Goal: Task Accomplishment & Management: Manage account settings

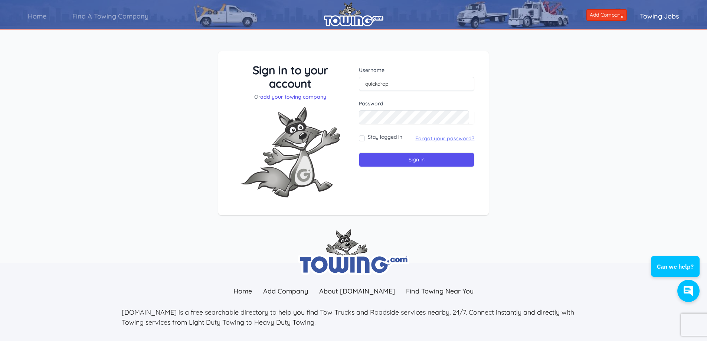
click at [430, 140] on link "Forgot your password?" at bounding box center [444, 138] width 59 height 7
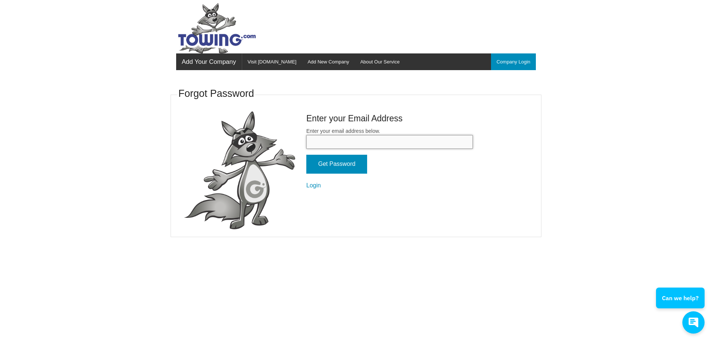
click at [329, 138] on input "Enter your email address below." at bounding box center [389, 142] width 167 height 14
type input "[EMAIL_ADDRESS][DOMAIN_NAME]"
click at [340, 164] on input "Get Password" at bounding box center [336, 164] width 61 height 19
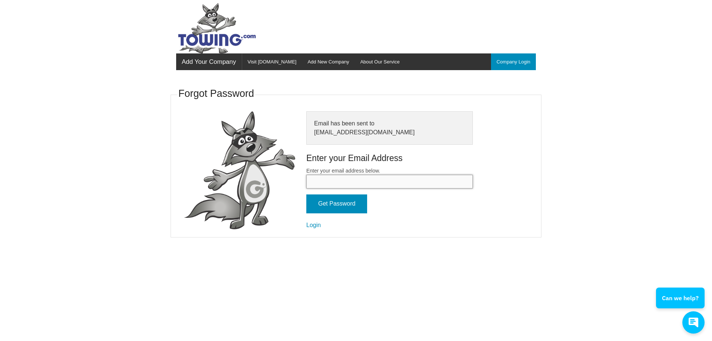
click at [318, 177] on input "Enter your email address below." at bounding box center [389, 182] width 167 height 14
click at [292, 184] on img at bounding box center [239, 170] width 111 height 118
click at [335, 181] on input "Enter your email address below." at bounding box center [389, 182] width 167 height 14
click at [313, 223] on link "Login" at bounding box center [313, 225] width 14 height 6
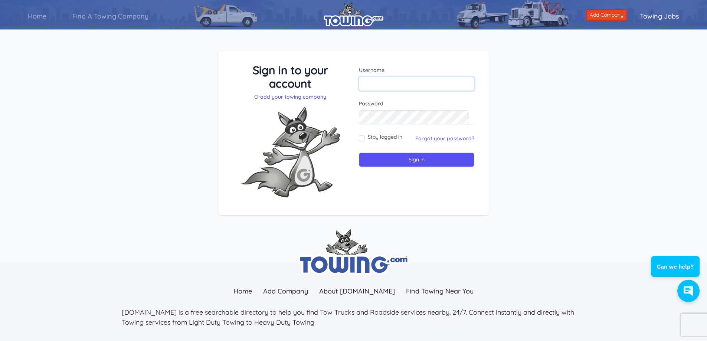
click at [374, 81] on input "text" at bounding box center [416, 84] width 115 height 14
click at [340, 93] on div "Sign in to your account Or add your towing company" at bounding box center [290, 133] width 127 height 140
click at [367, 84] on input "text" at bounding box center [416, 84] width 115 height 14
type input "quickdrop"
click at [383, 160] on input "Sign in" at bounding box center [416, 159] width 115 height 14
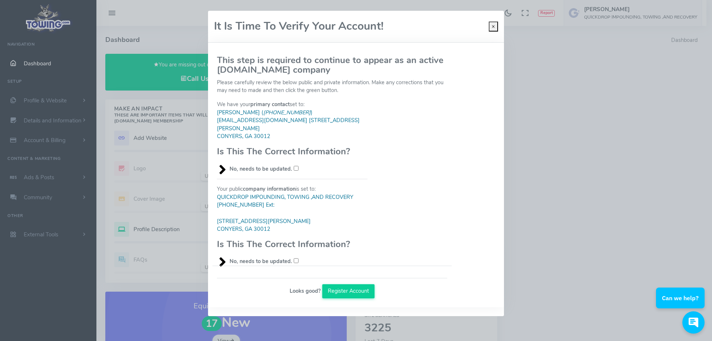
click at [295, 169] on input "No, needs to be updated." at bounding box center [296, 168] width 5 height 5
checkbox input "true"
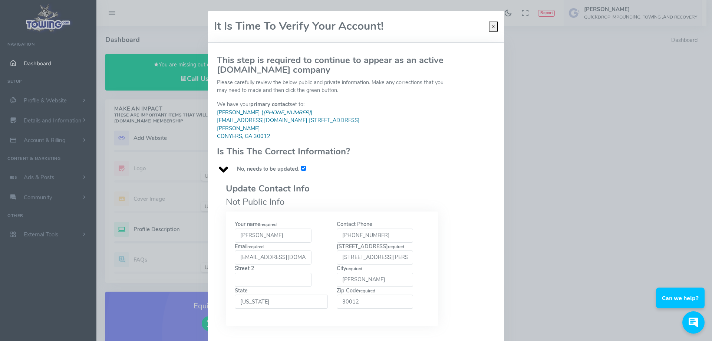
drag, startPoint x: 266, startPoint y: 236, endPoint x: 236, endPoint y: 236, distance: 30.4
click at [236, 236] on input "[PERSON_NAME]" at bounding box center [273, 236] width 77 height 14
type input "Mrs. Battle"
drag, startPoint x: 388, startPoint y: 239, endPoint x: 331, endPoint y: 237, distance: 57.2
click at [332, 237] on div "Contact Phone 678-733-7190" at bounding box center [383, 231] width 102 height 22
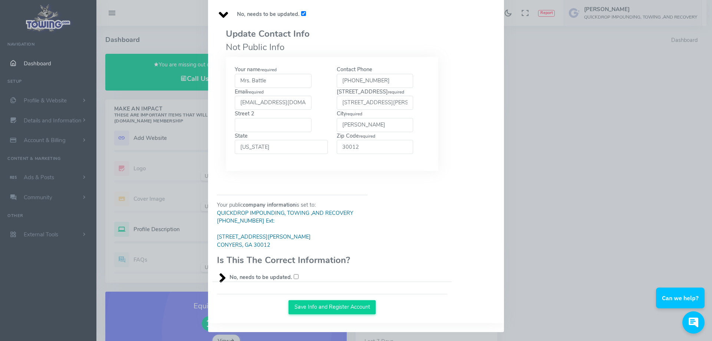
scroll to position [157, 0]
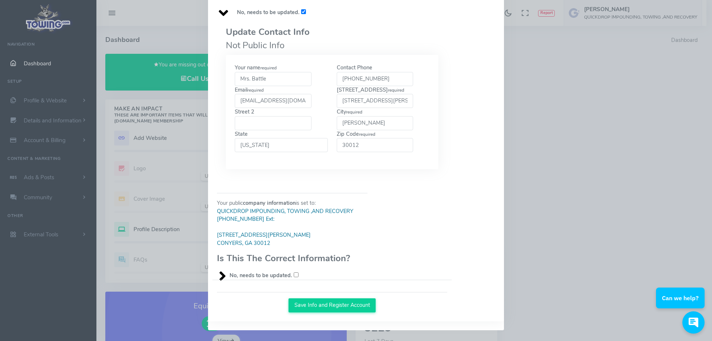
type input "678-210-0245"
click at [294, 275] on input "No, needs to be updated." at bounding box center [296, 274] width 5 height 5
checkbox input "true"
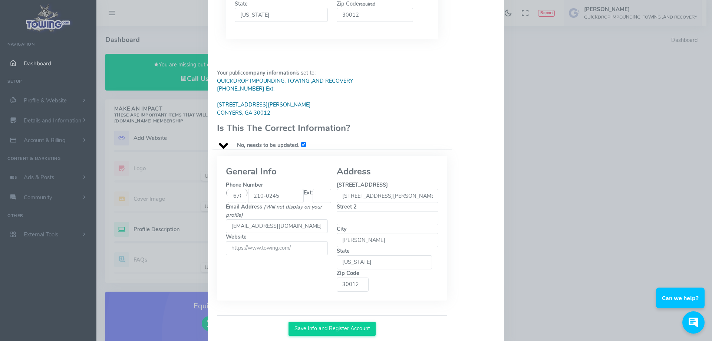
scroll to position [288, 0]
click at [423, 197] on input "2481 OLD COVINGTON HIGHWAY" at bounding box center [388, 195] width 102 height 14
type input "2481 OLD COVINGTON HIGHWAY SW"
click at [344, 321] on button "Save Info and Register Account" at bounding box center [332, 328] width 87 height 14
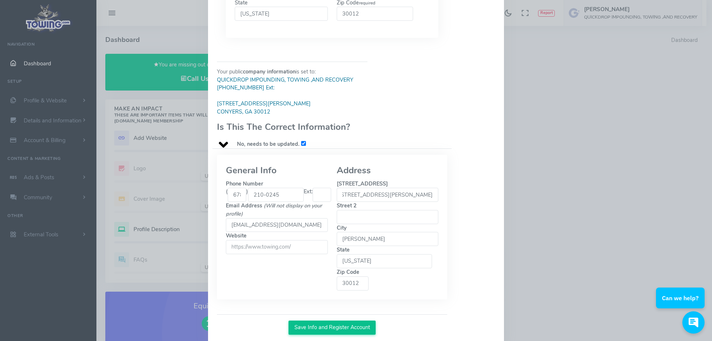
scroll to position [0, 0]
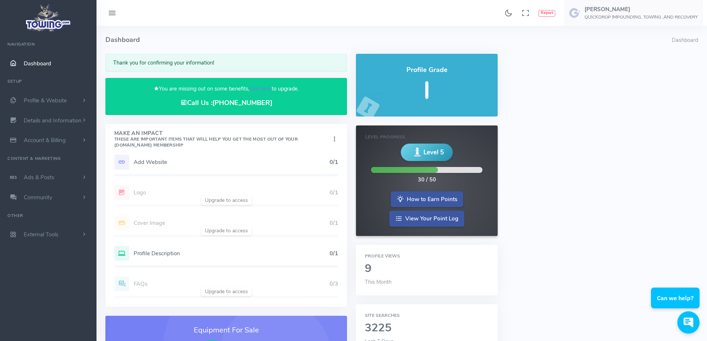
click at [680, 40] on li "Dashboard" at bounding box center [685, 40] width 26 height 8
click at [584, 7] on h5 "[PERSON_NAME]" at bounding box center [640, 9] width 113 height 6
click at [663, 47] on span "Account Settings" at bounding box center [667, 44] width 41 height 7
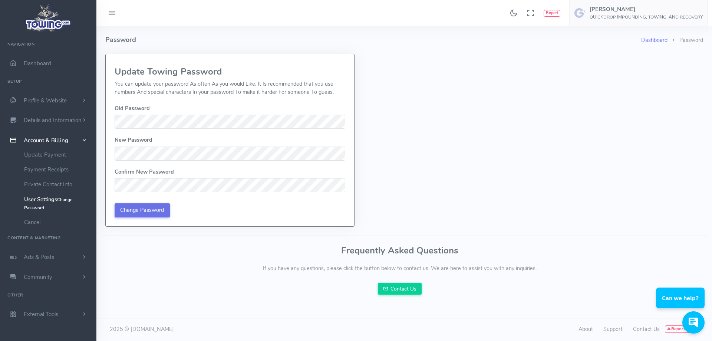
click at [144, 211] on input "Change Password" at bounding box center [142, 210] width 55 height 14
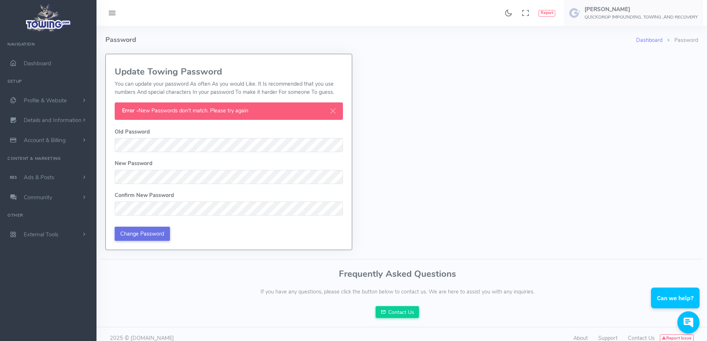
click at [139, 235] on input "Change Password" at bounding box center [142, 234] width 55 height 14
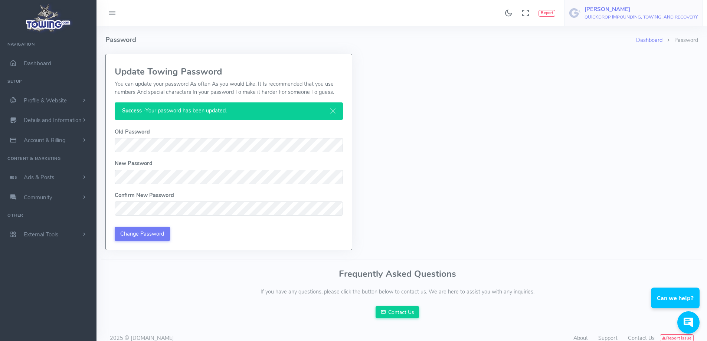
click at [587, 8] on h5 "[PERSON_NAME]" at bounding box center [640, 9] width 113 height 6
click at [675, 47] on span "Account Settings" at bounding box center [667, 44] width 41 height 7
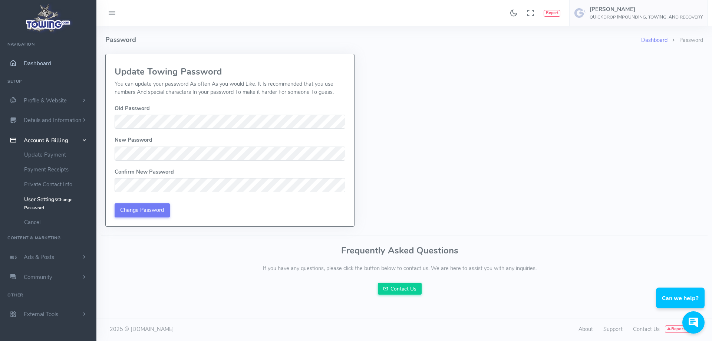
click at [43, 61] on span "Dashboard" at bounding box center [37, 63] width 27 height 7
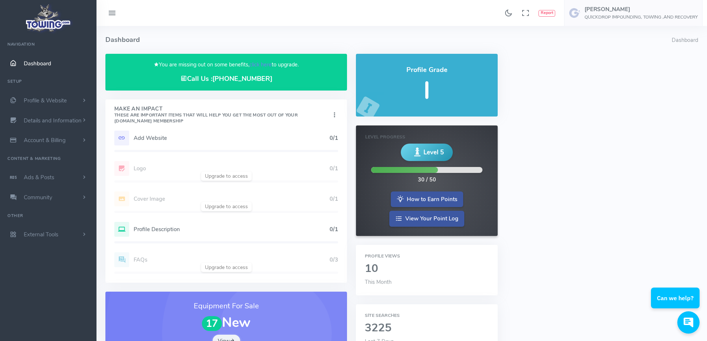
click at [110, 10] on icon at bounding box center [112, 13] width 9 height 12
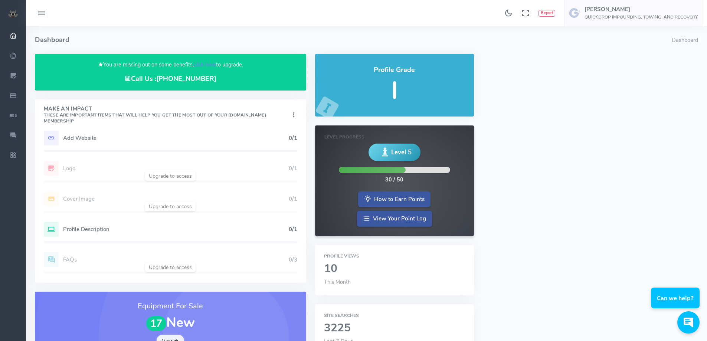
click at [41, 11] on icon at bounding box center [41, 13] width 9 height 12
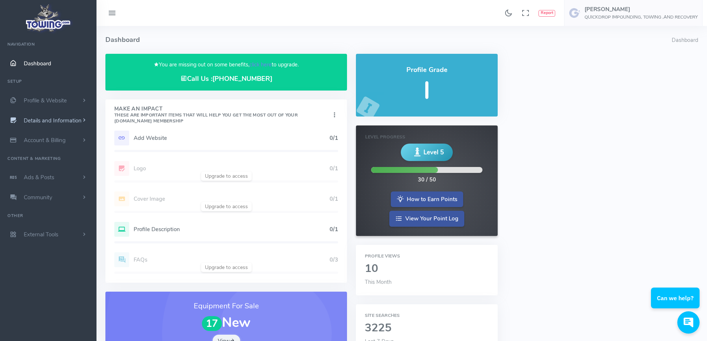
click at [52, 124] on span "Details and Information" at bounding box center [53, 120] width 58 height 7
click at [48, 100] on span "Profile & Website" at bounding box center [45, 100] width 43 height 7
click at [45, 187] on link "Team Members" at bounding box center [58, 184] width 78 height 15
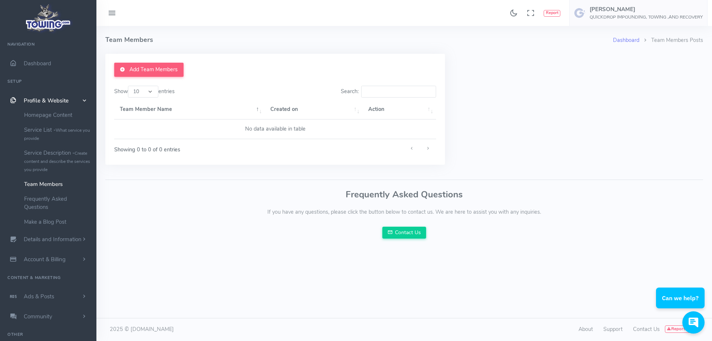
click at [118, 126] on td "No data available in table" at bounding box center [275, 129] width 322 height 20
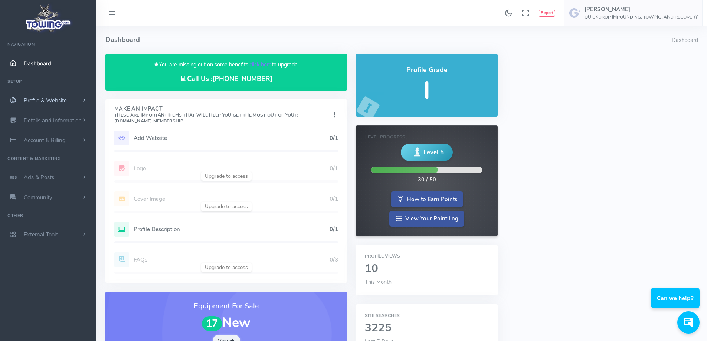
click at [37, 101] on span "Profile & Website" at bounding box center [45, 100] width 43 height 7
click at [111, 14] on icon at bounding box center [112, 13] width 9 height 12
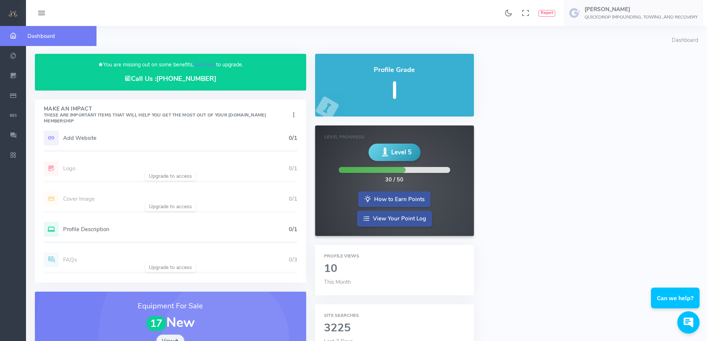
click at [13, 36] on icon "scrollable content" at bounding box center [13, 35] width 19 height 7
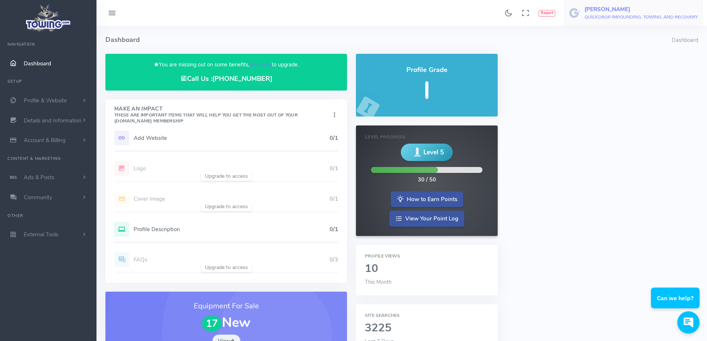
click at [575, 11] on img at bounding box center [575, 13] width 12 height 12
click at [656, 69] on span "Logout" at bounding box center [655, 70] width 17 height 7
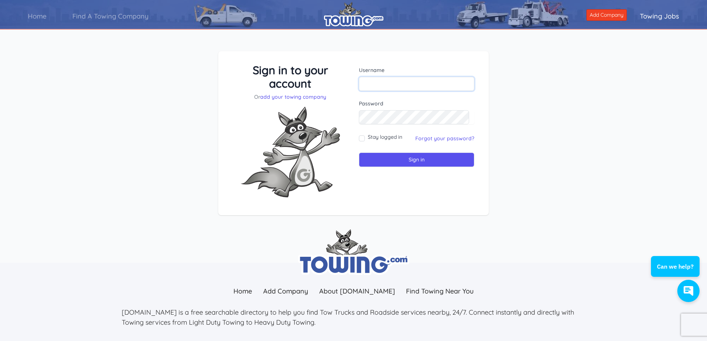
click at [371, 83] on input "text" at bounding box center [416, 84] width 115 height 14
type input "quickdrop"
click at [384, 157] on input "Sign in" at bounding box center [416, 159] width 115 height 14
